Goal: Transaction & Acquisition: Download file/media

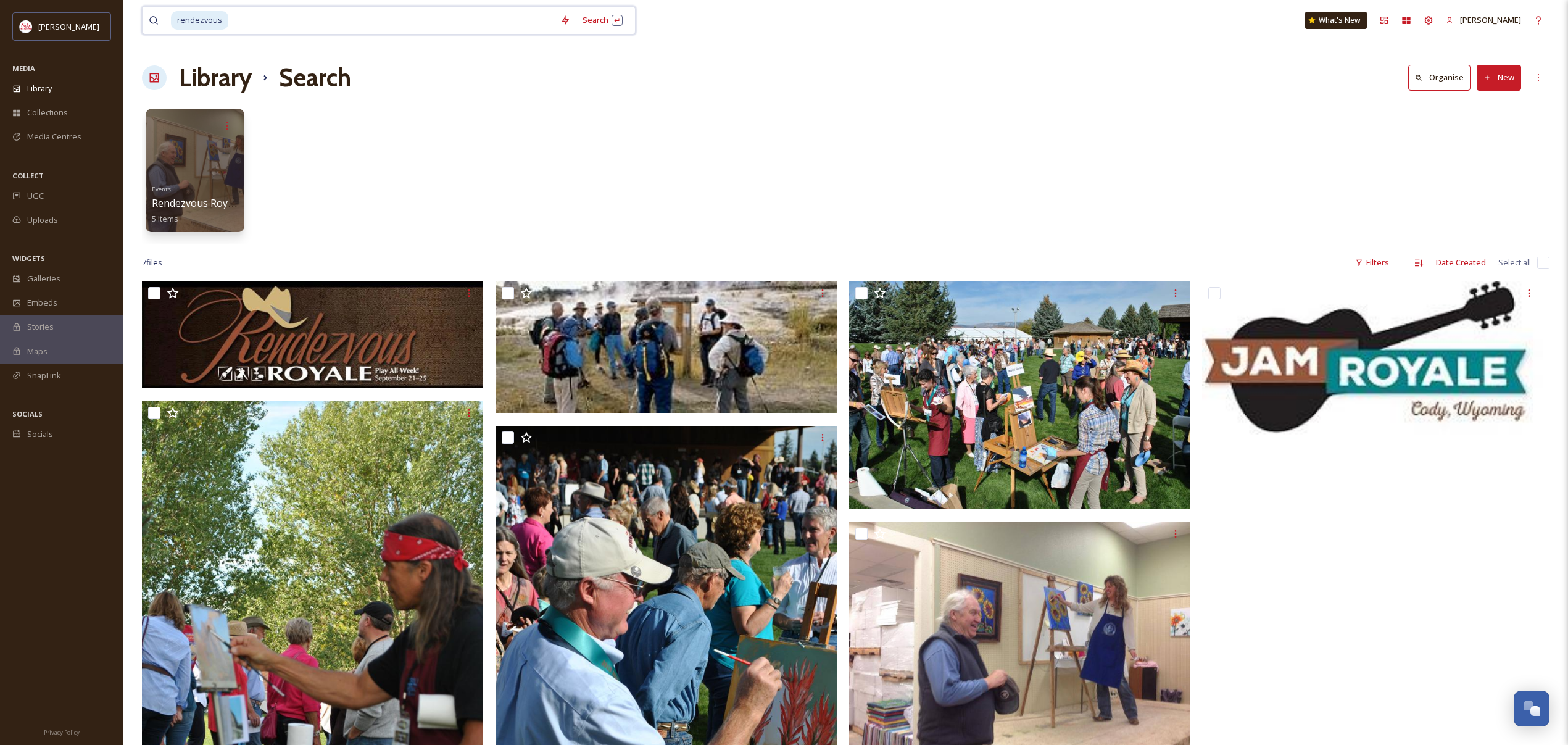
click at [242, 26] on input at bounding box center [392, 20] width 324 height 27
type input "r"
type input "art"
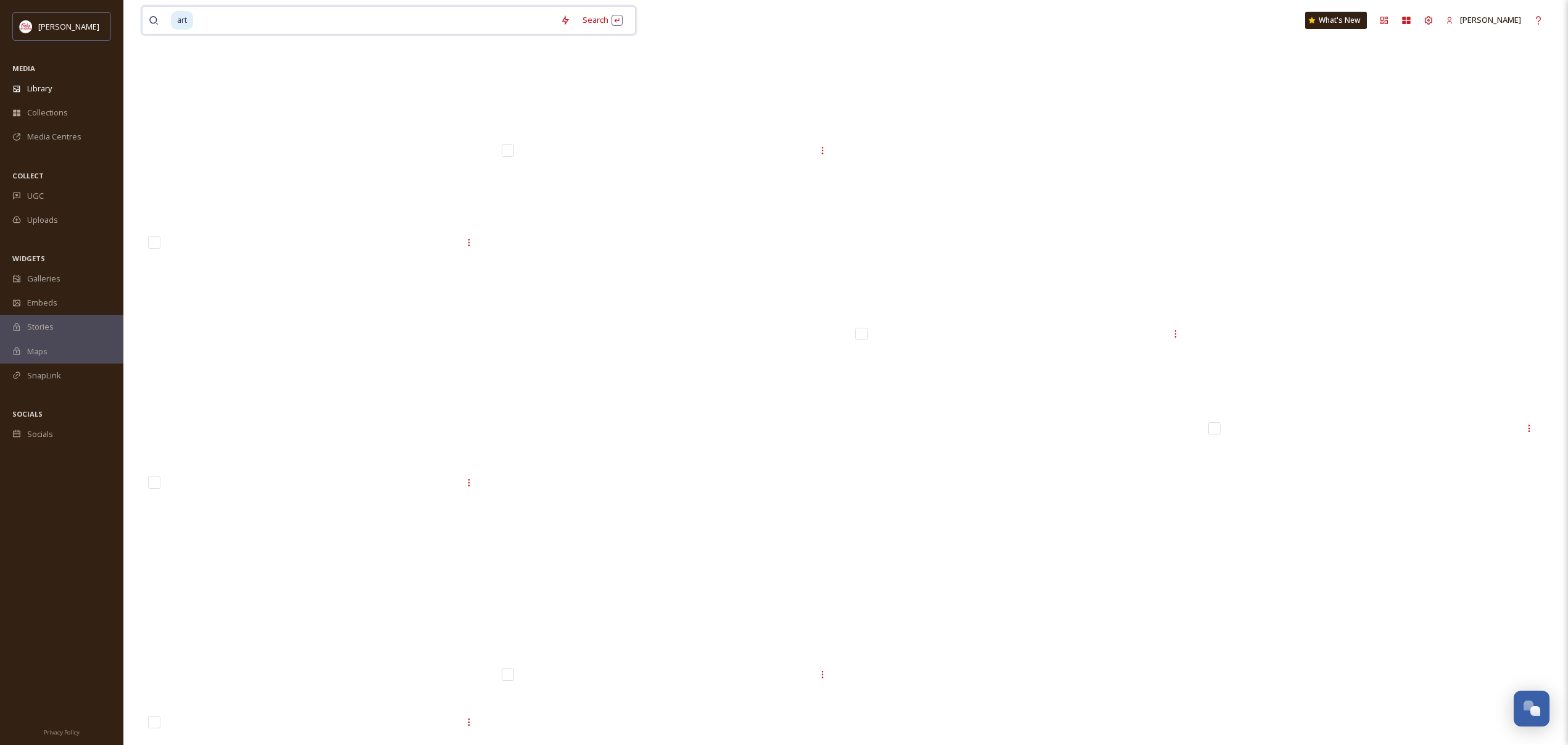
scroll to position [27378, 0]
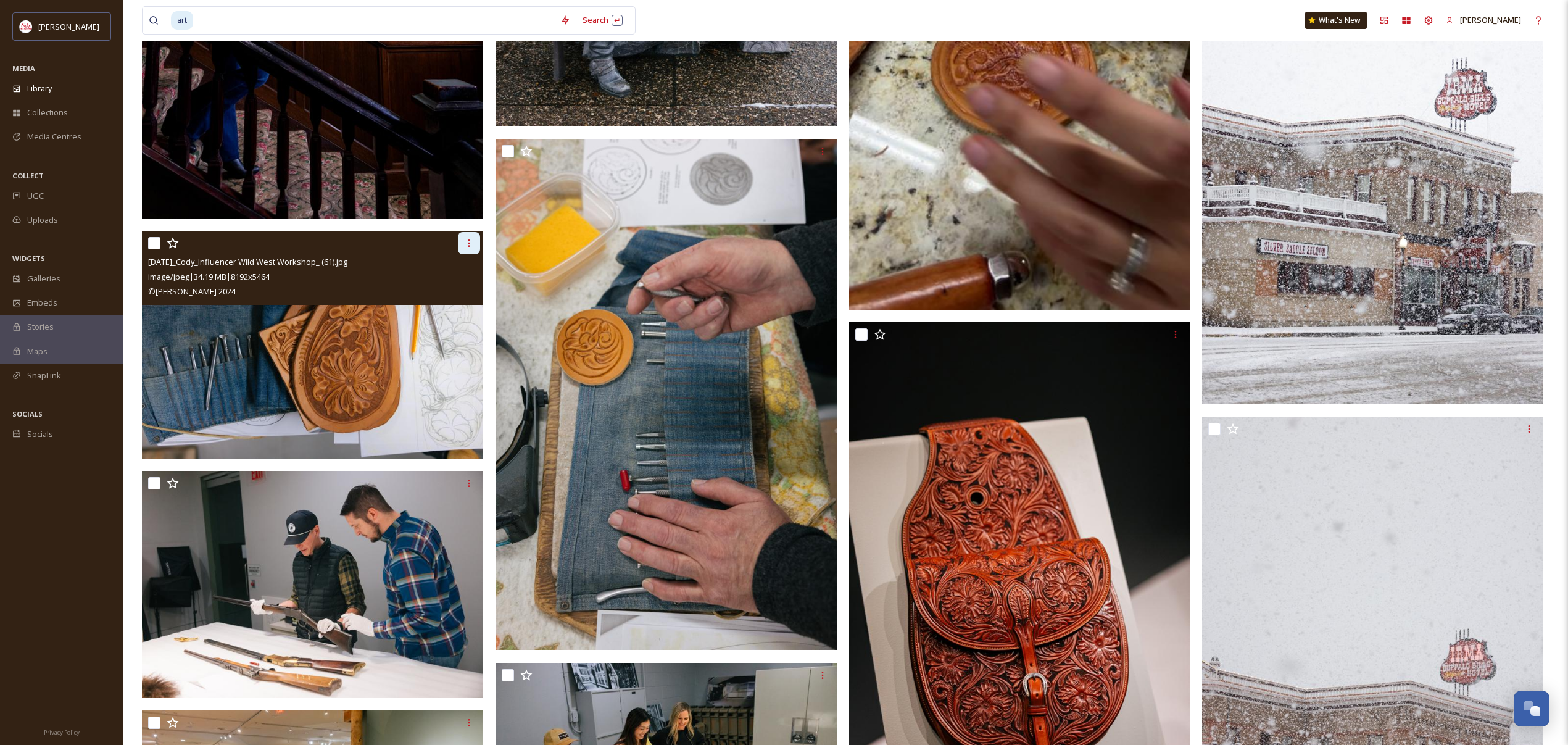
click at [462, 242] on div at bounding box center [469, 243] width 22 height 22
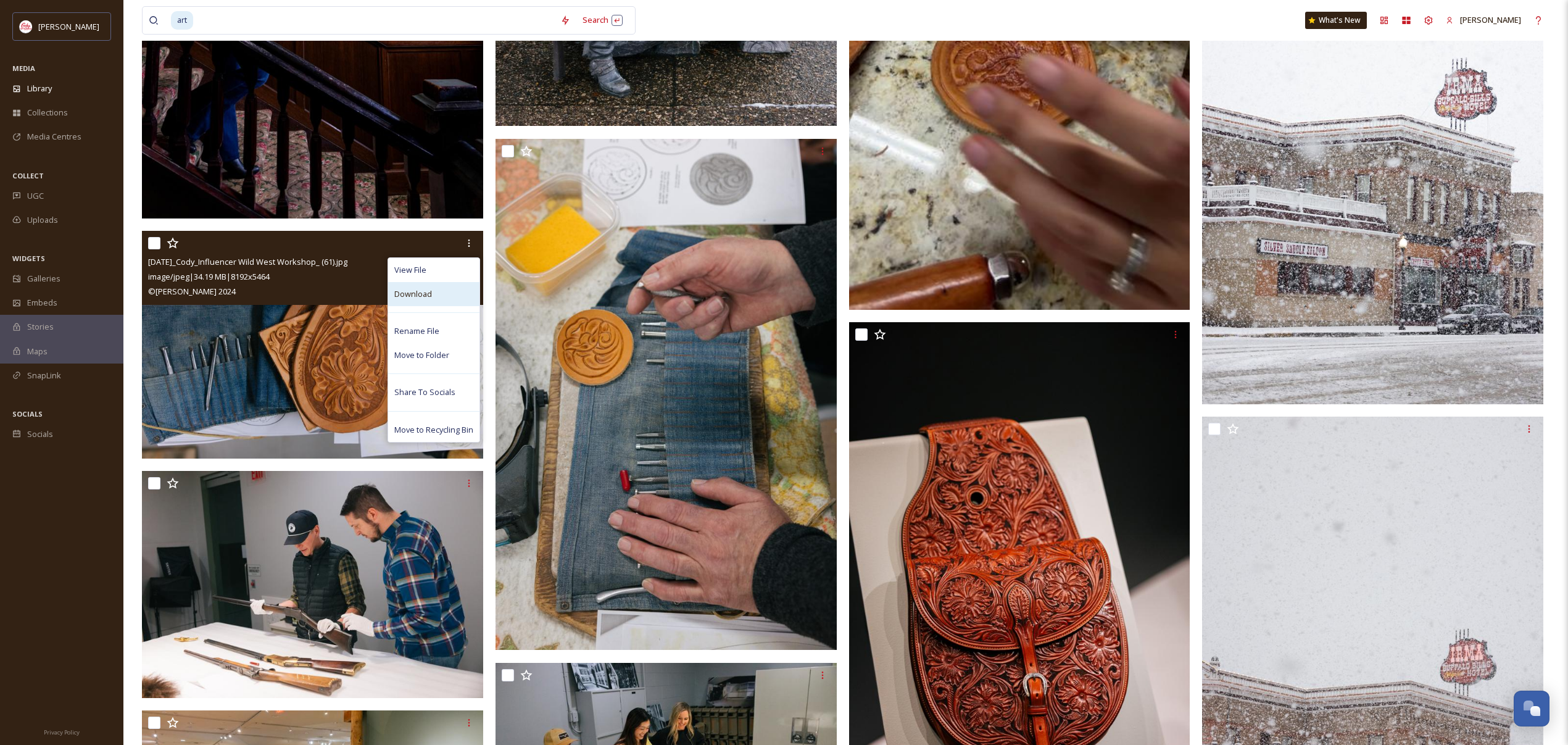
click at [446, 299] on div "Download" at bounding box center [434, 294] width 91 height 24
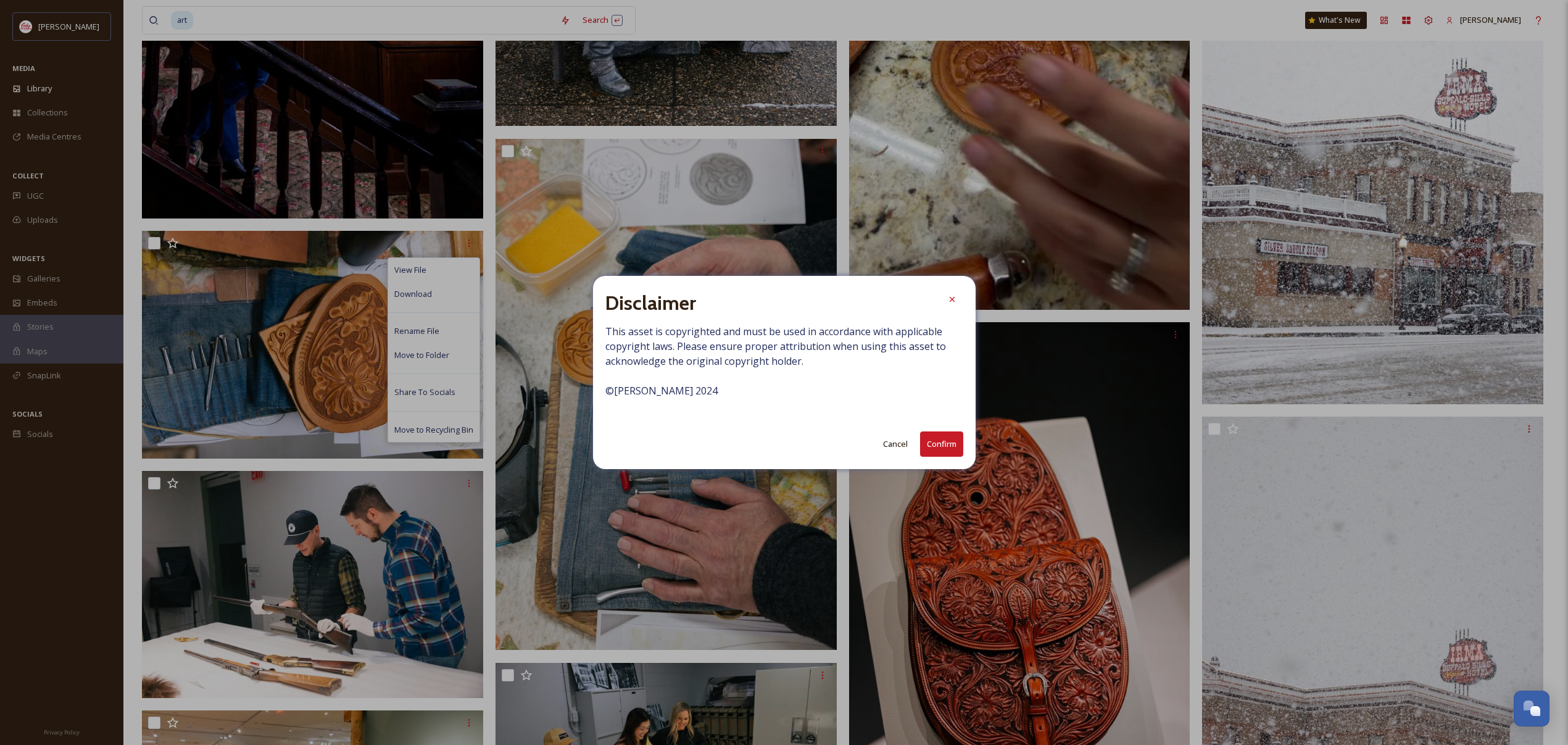
click at [928, 443] on button "Confirm" at bounding box center [941, 444] width 43 height 26
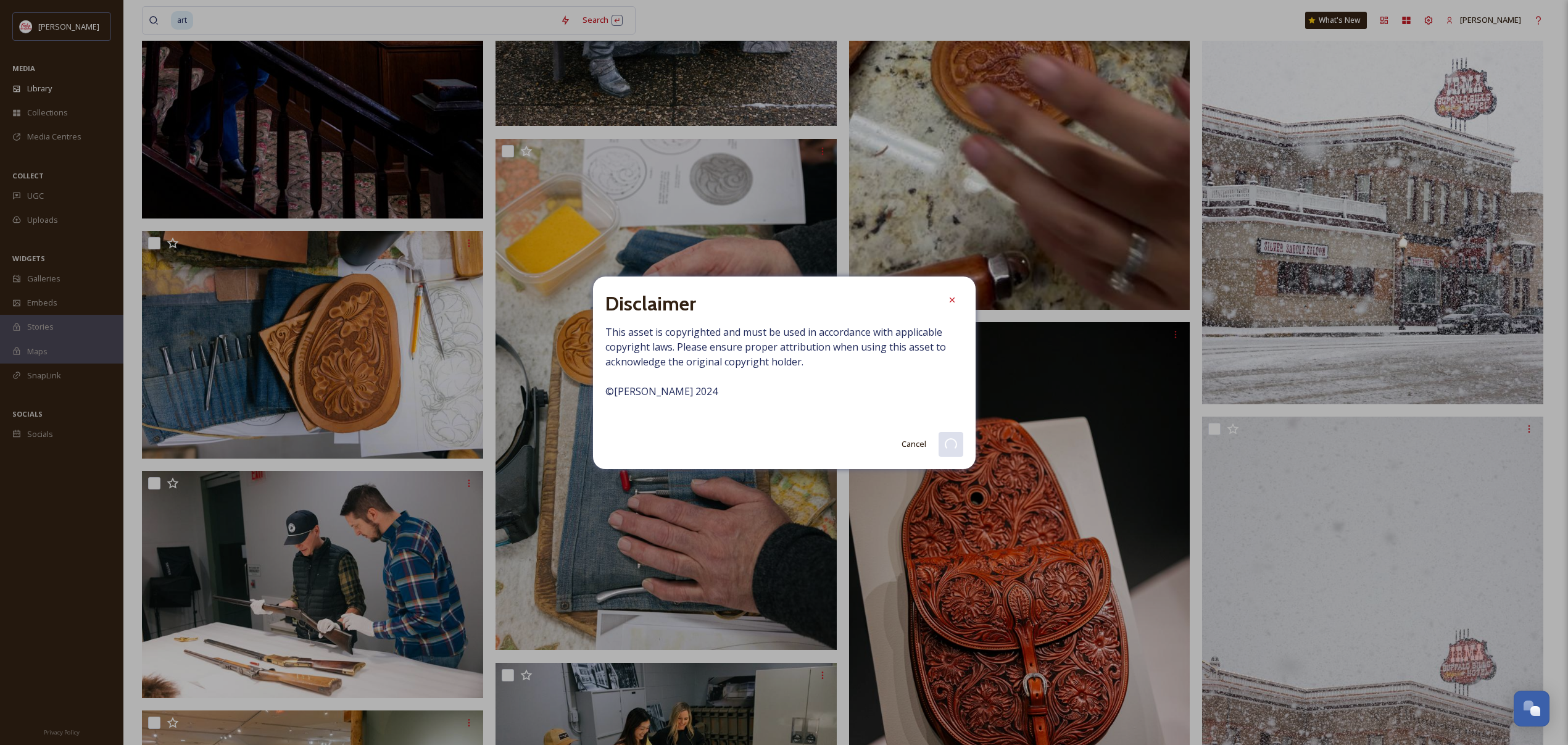
click at [952, 300] on icon at bounding box center [951, 299] width 5 height 5
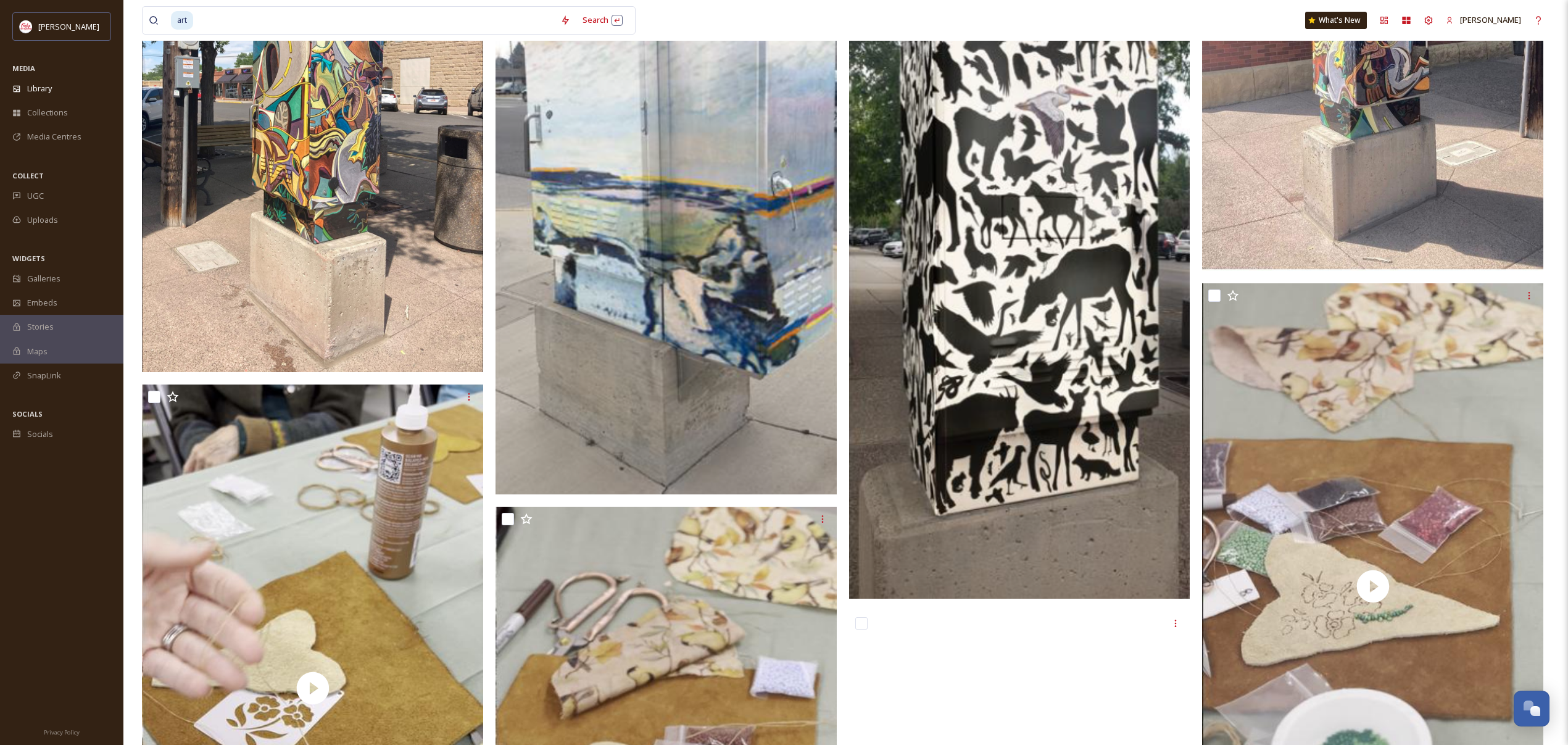
scroll to position [0, 0]
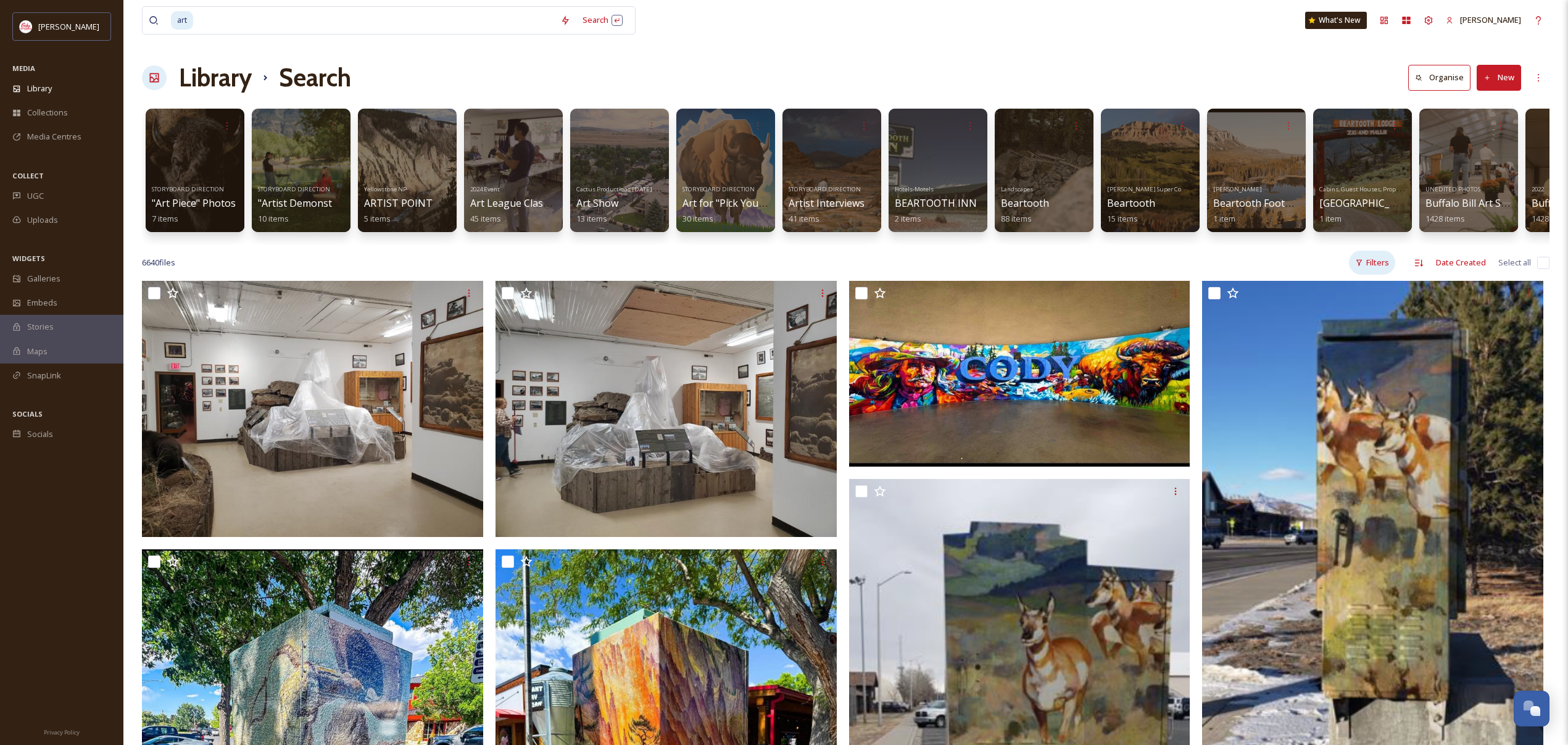
click at [1378, 269] on div "Filters" at bounding box center [1372, 262] width 46 height 24
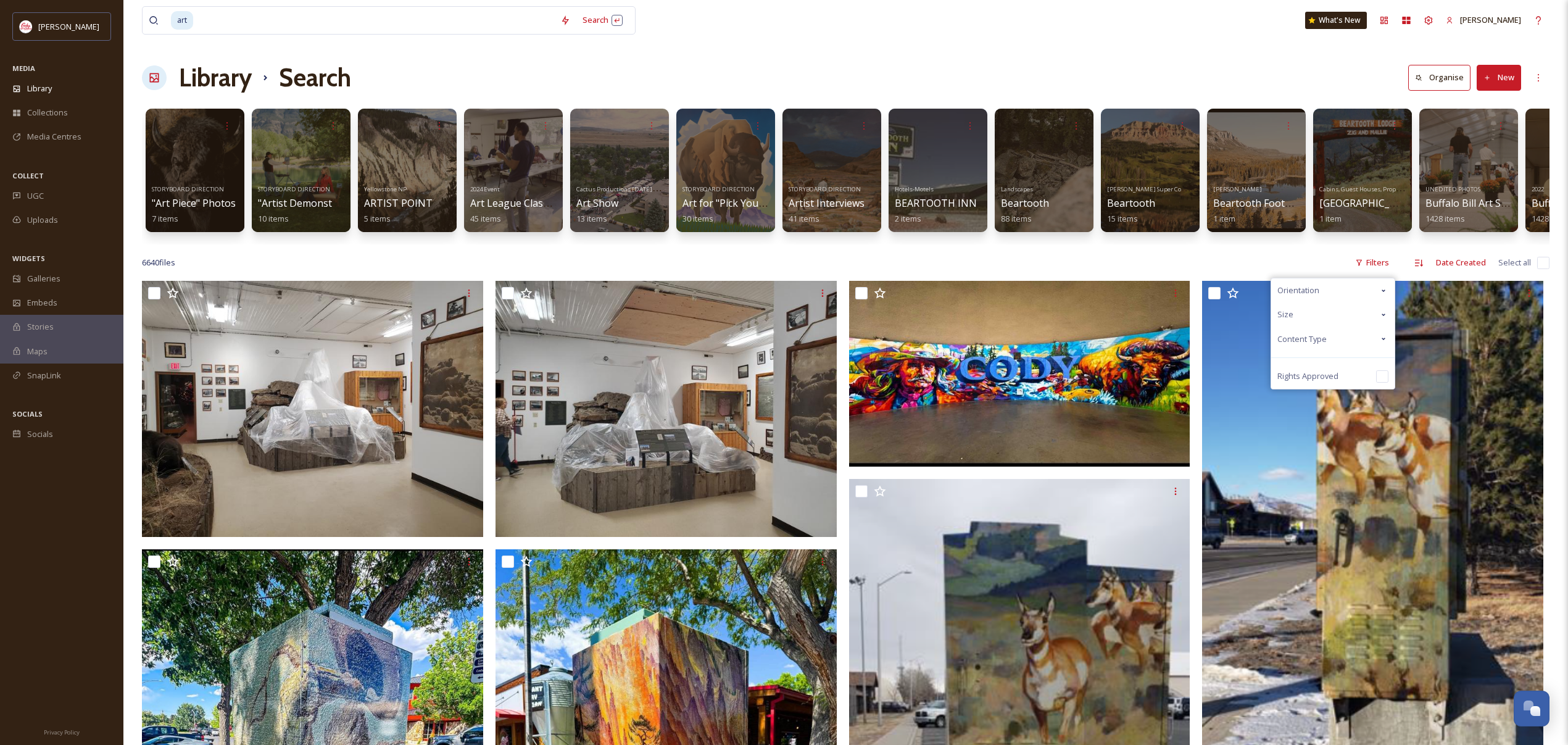
click at [1338, 290] on div "Orientation" at bounding box center [1332, 290] width 123 height 24
click at [1330, 413] on div "Content Type" at bounding box center [1332, 413] width 123 height 24
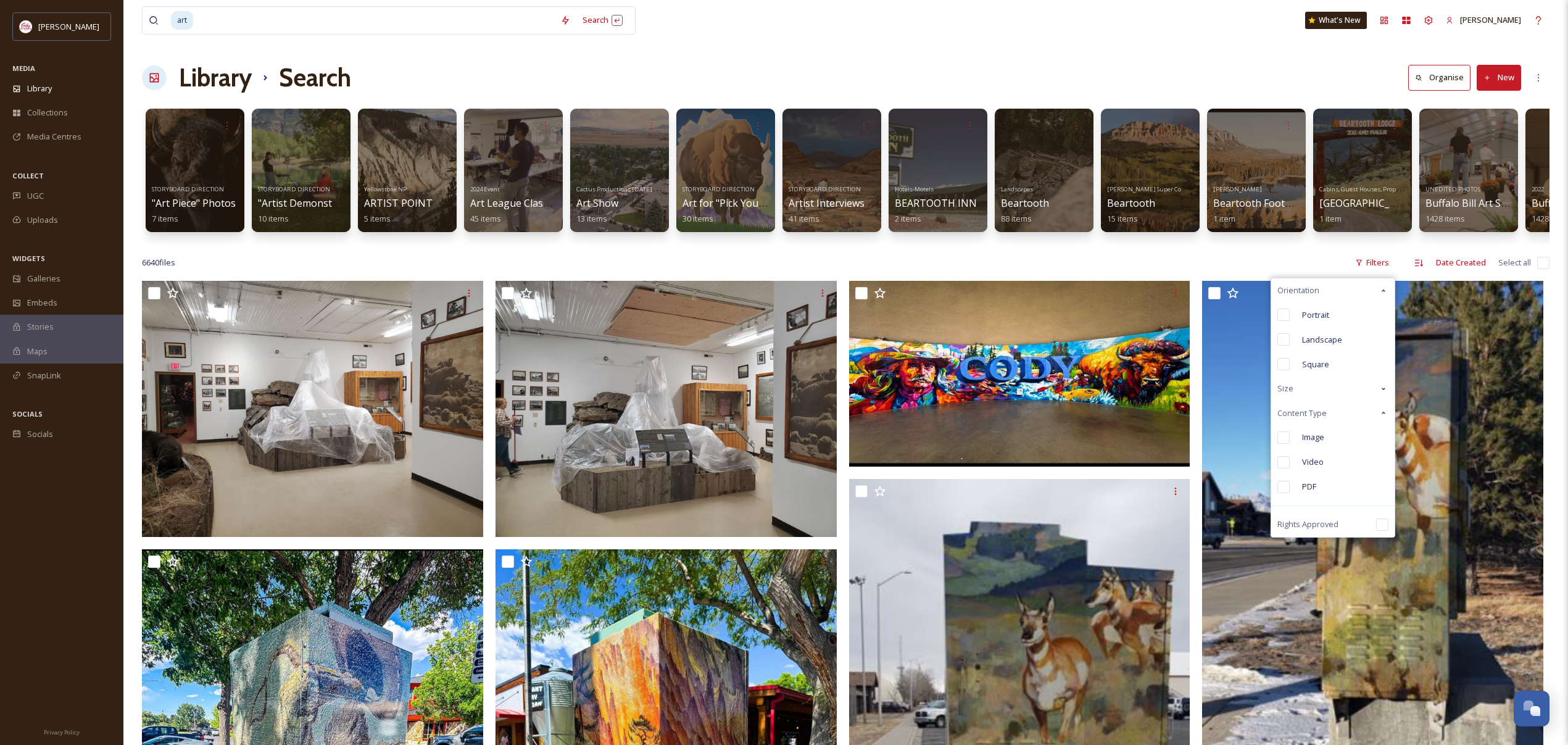
click at [1319, 439] on span "Image" at bounding box center [1313, 436] width 22 height 12
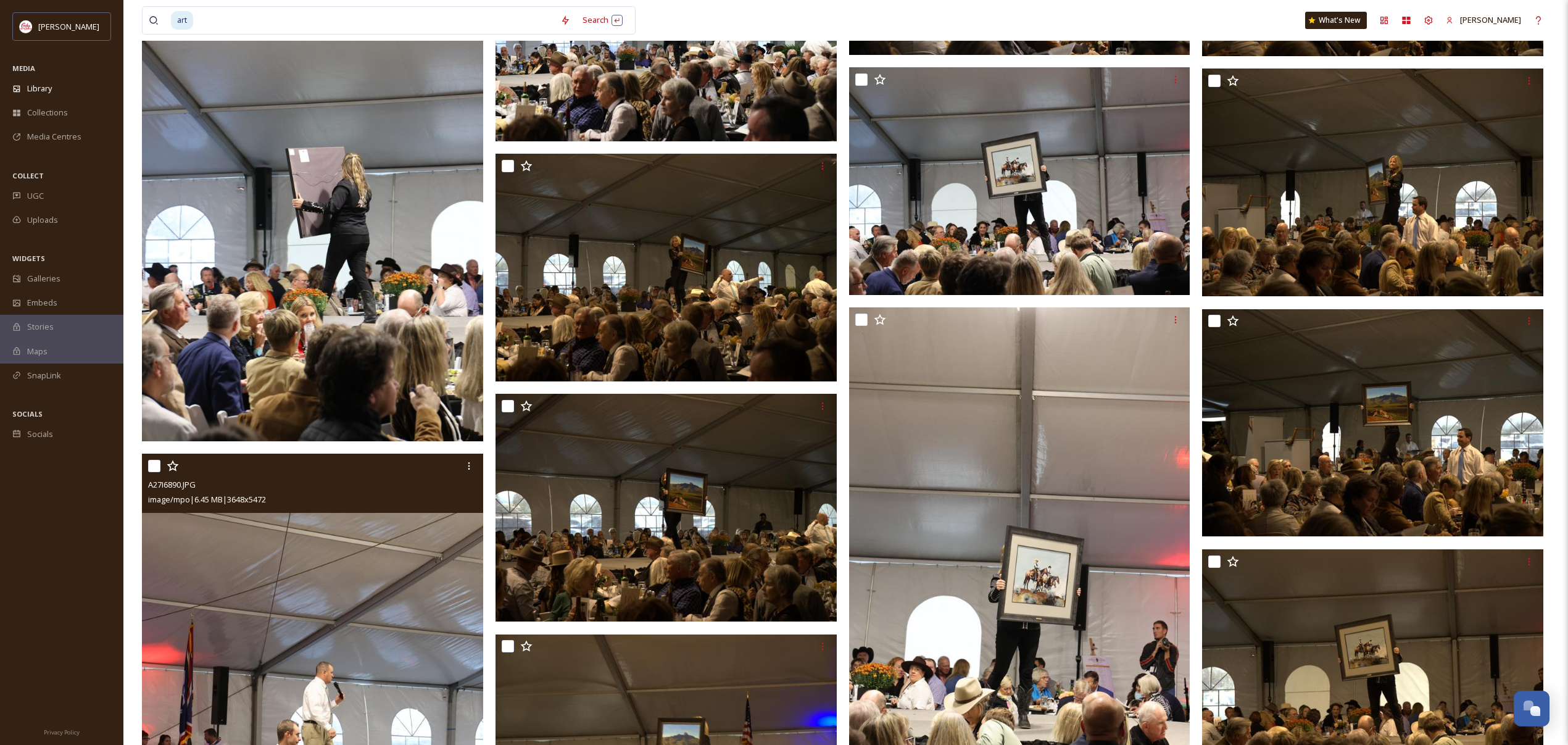
scroll to position [55060, 0]
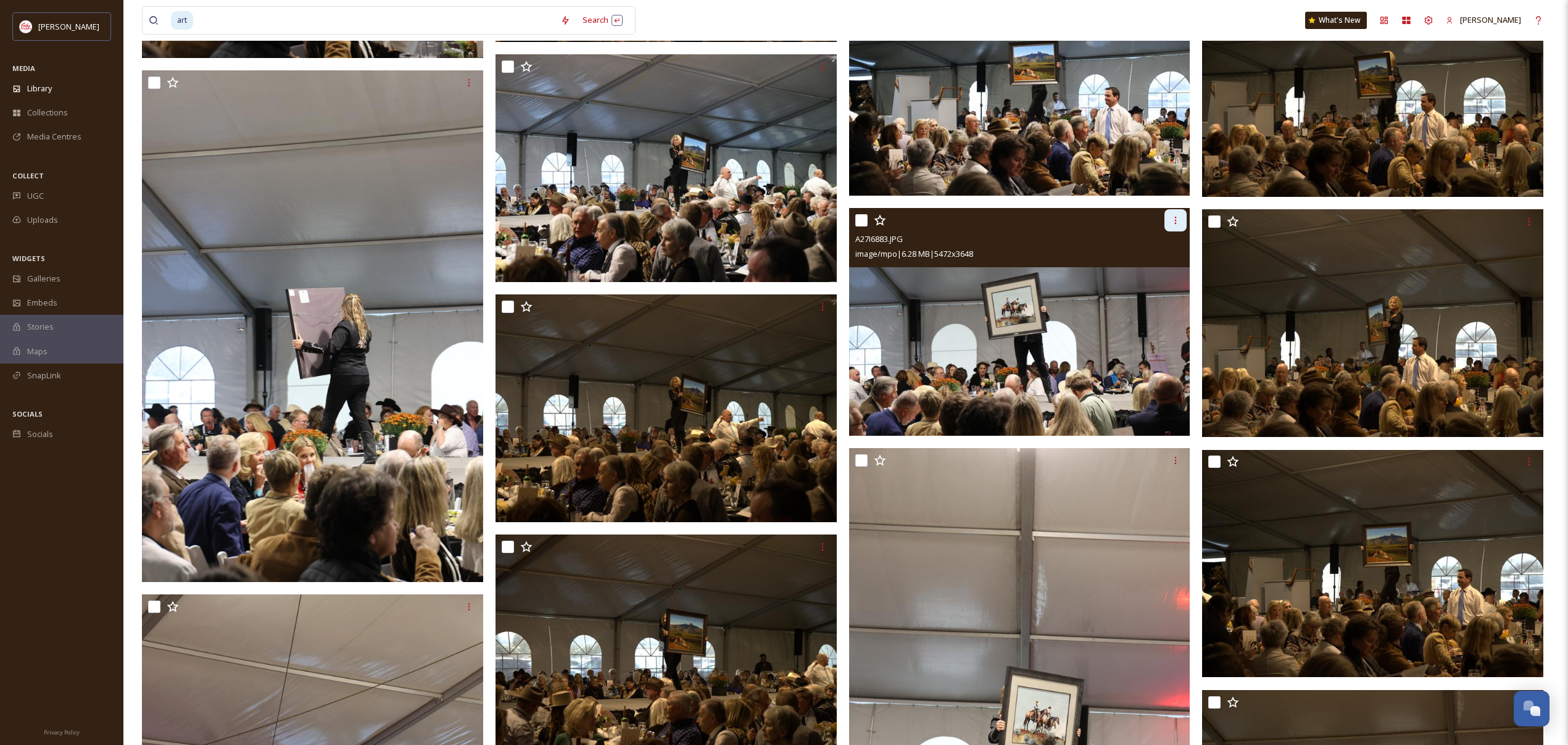
click at [1169, 220] on div at bounding box center [1175, 220] width 22 height 22
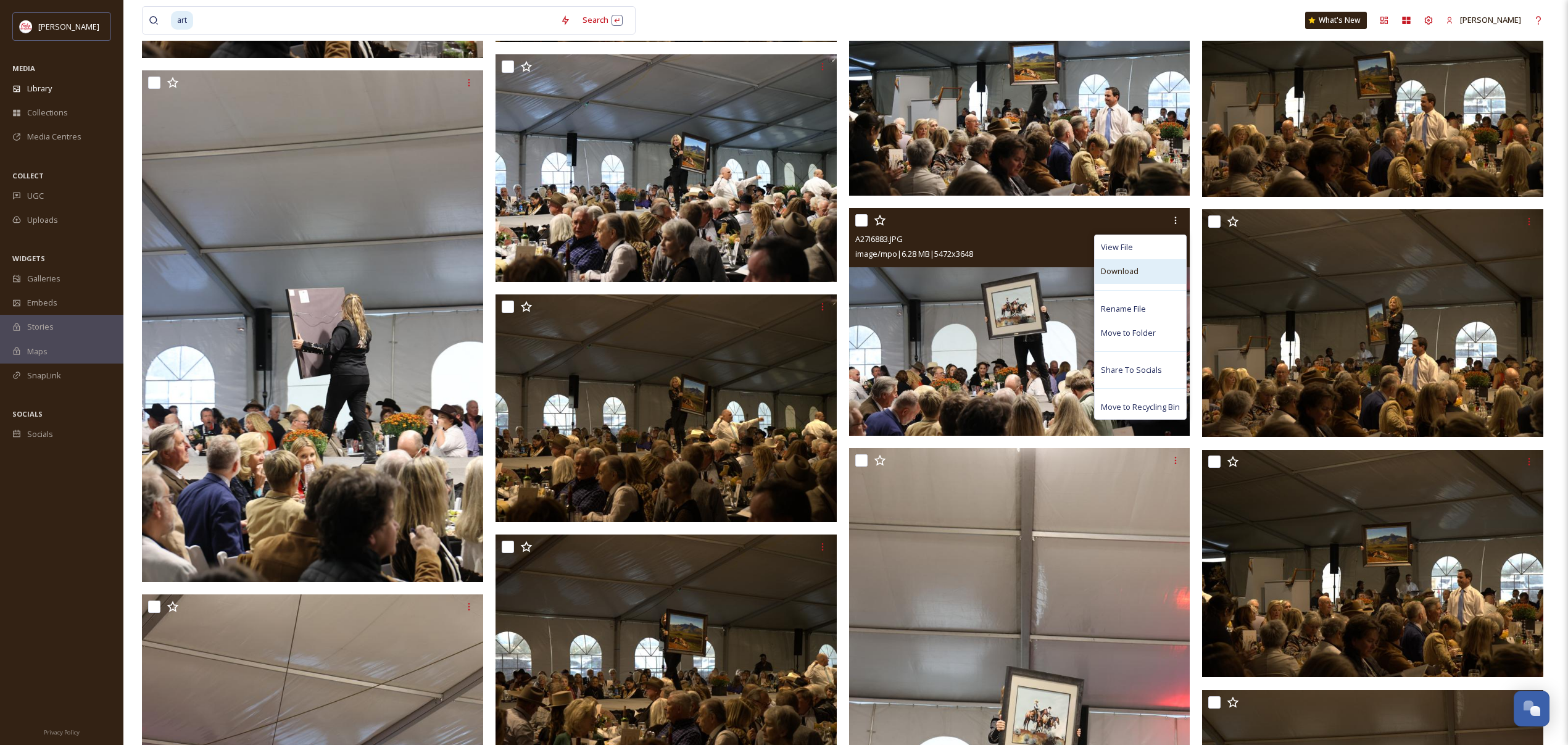
click at [1139, 270] on div "Download" at bounding box center [1141, 270] width 91 height 24
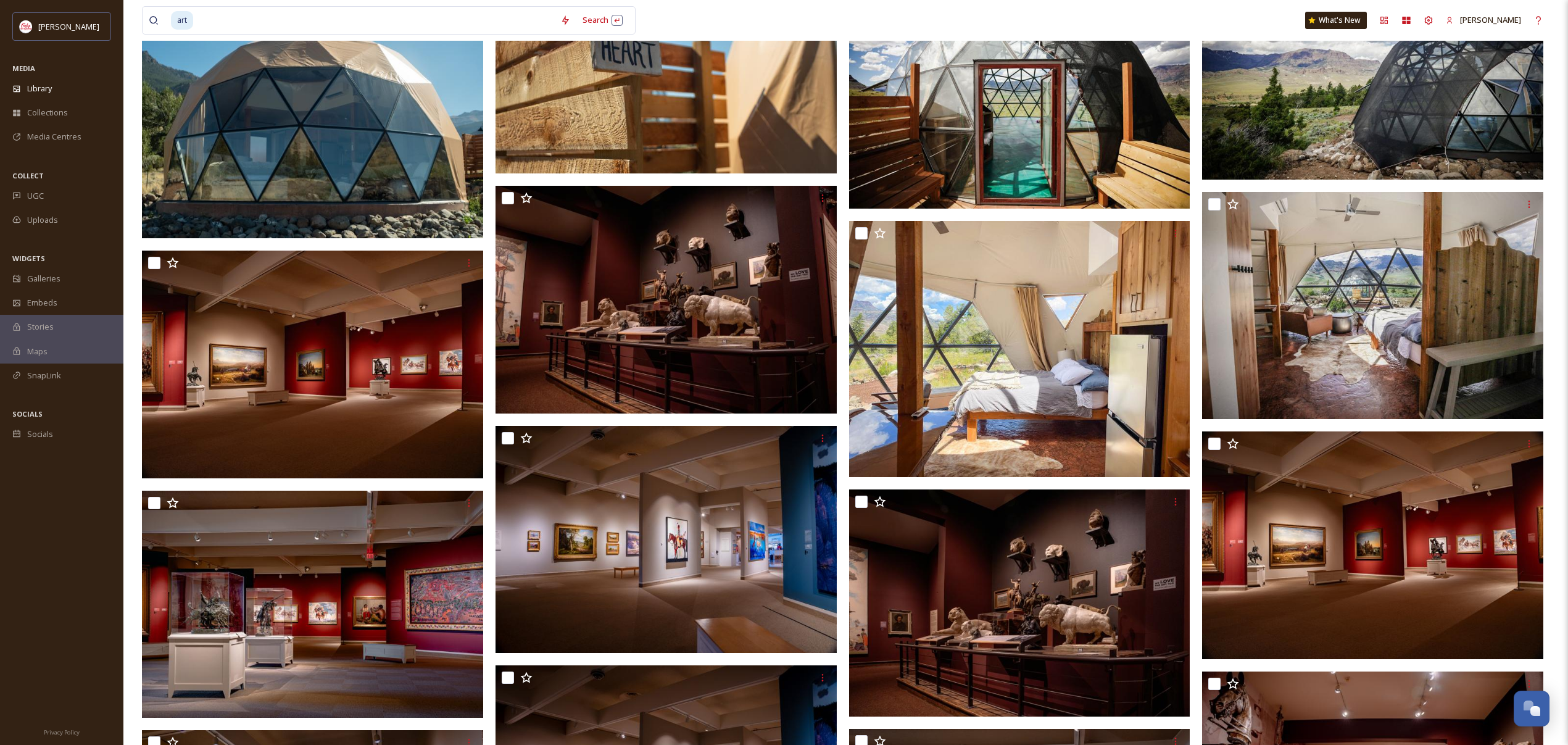
scroll to position [0, 0]
